Goal: Information Seeking & Learning: Learn about a topic

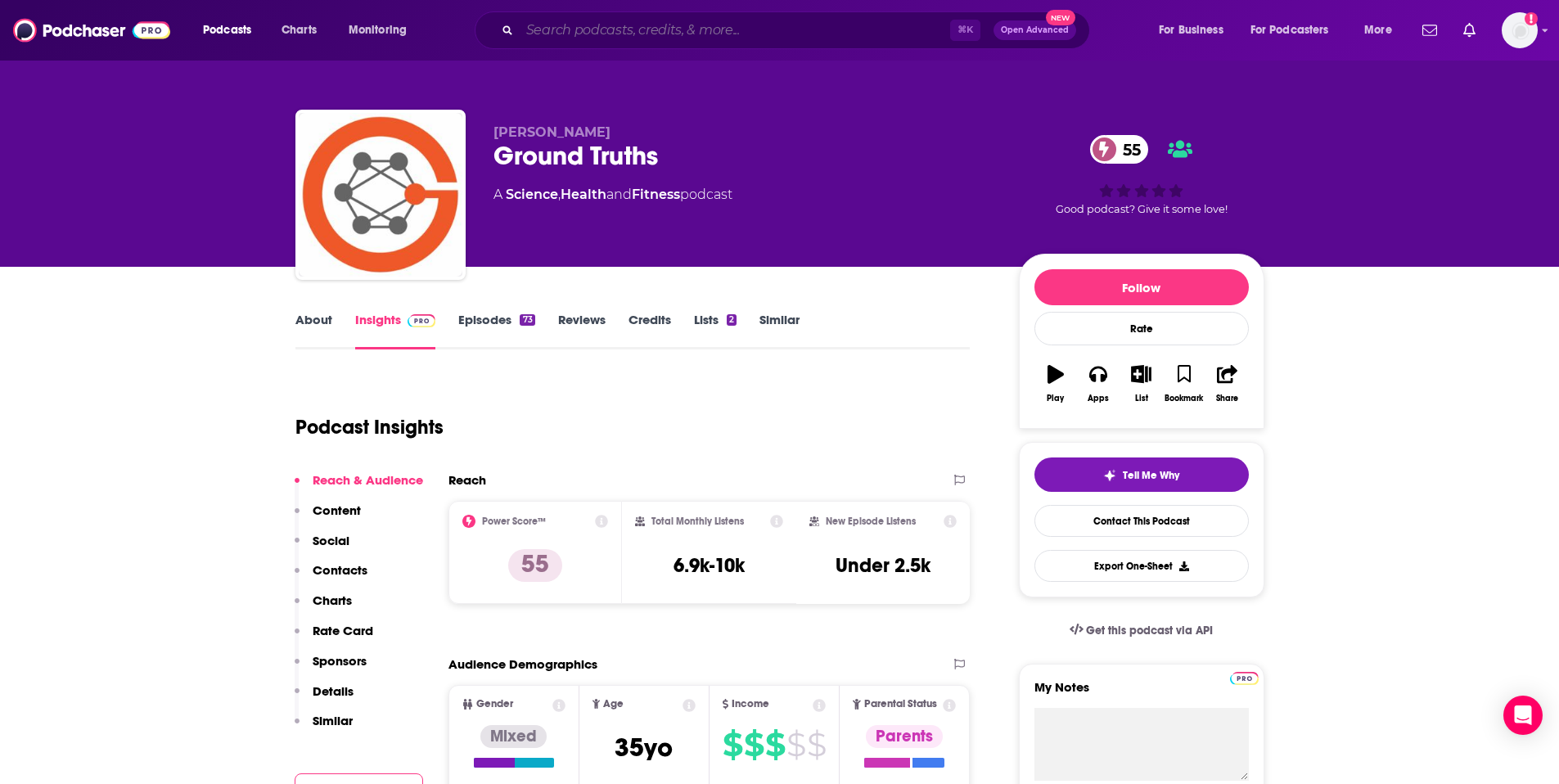
click at [649, 25] on input "Search podcasts, credits, & more..." at bounding box center [734, 30] width 430 height 26
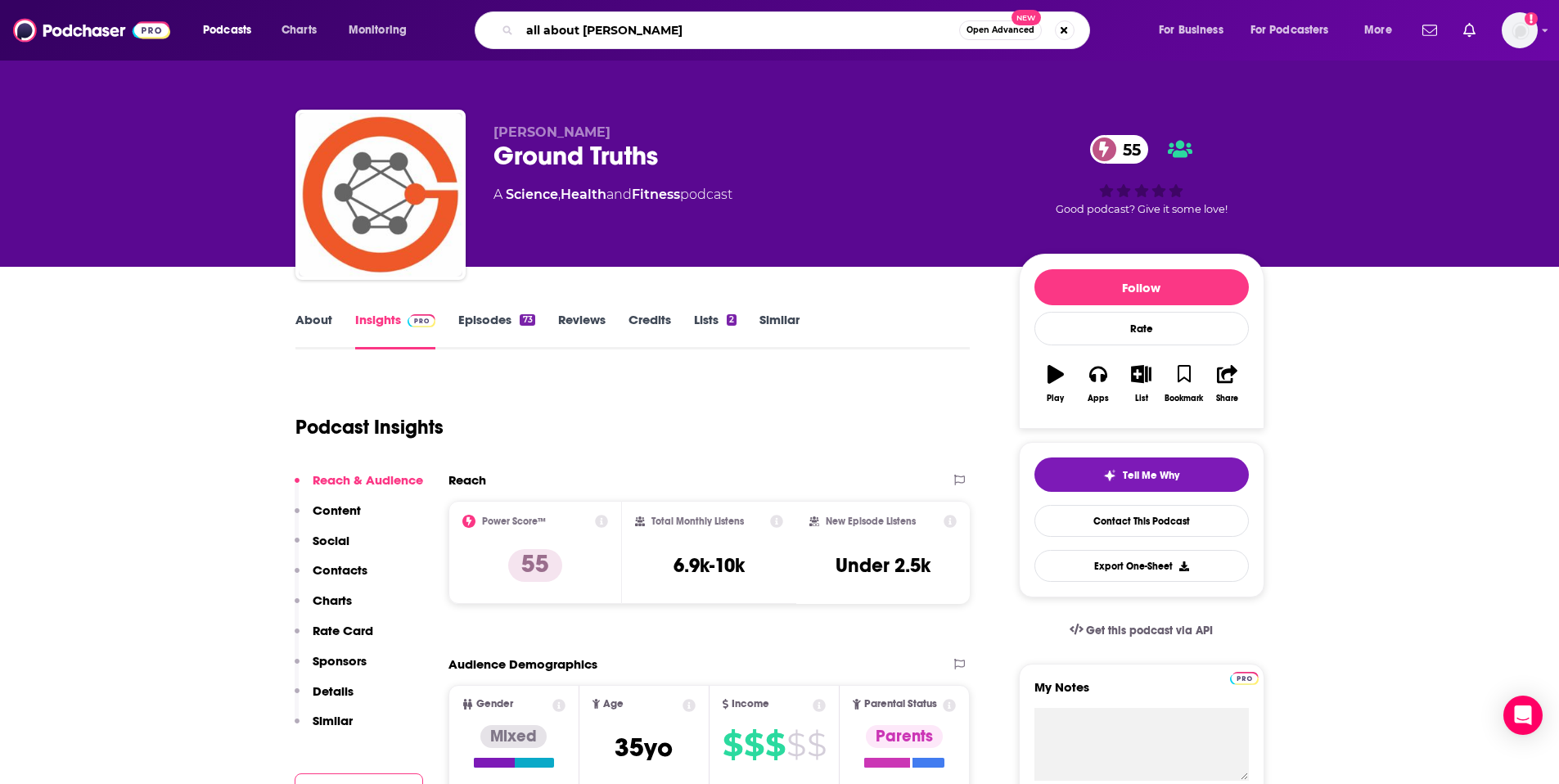
type input "all about change"
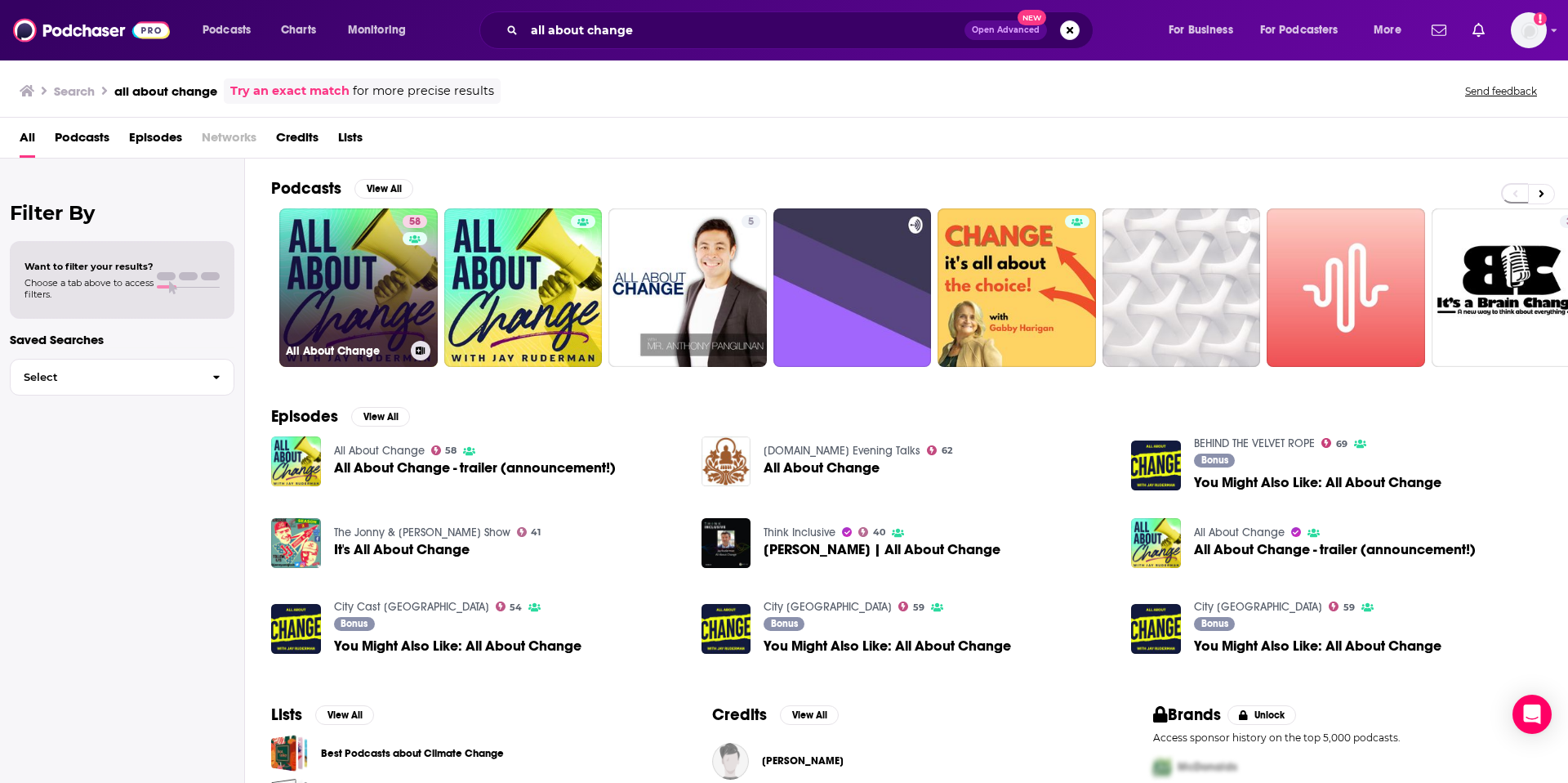
click at [344, 284] on link "58 All About Change" at bounding box center [359, 288] width 159 height 159
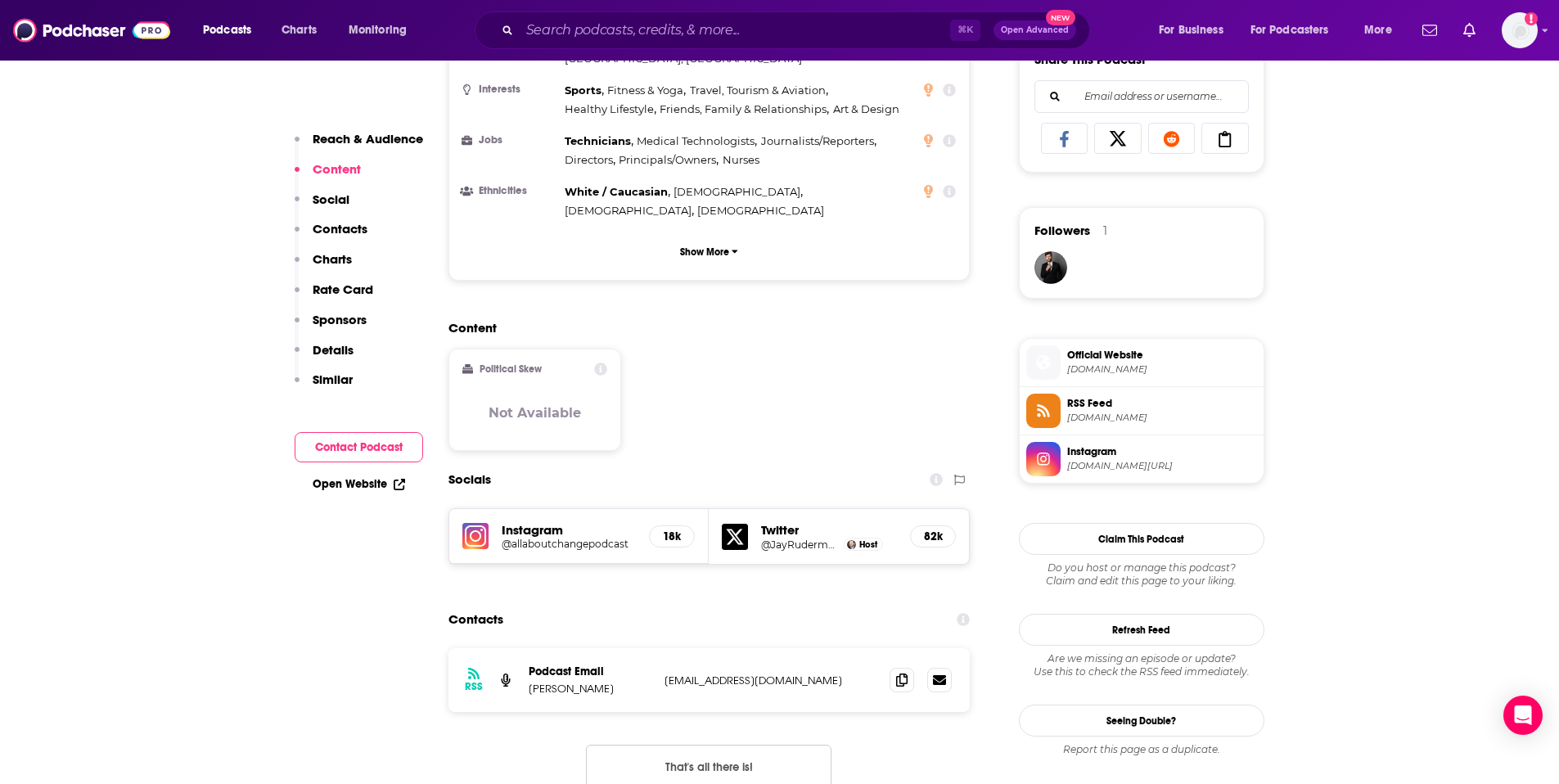
scroll to position [1052, 0]
click at [897, 671] on icon at bounding box center [902, 678] width 11 height 13
